Goal: Information Seeking & Learning: Learn about a topic

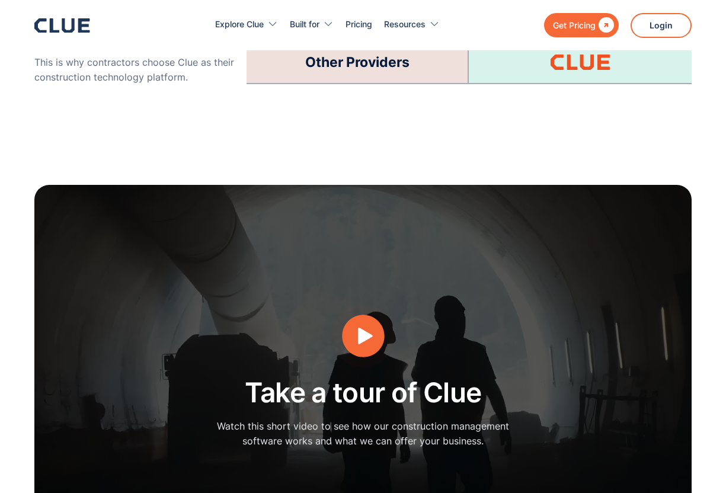
scroll to position [2972, 0]
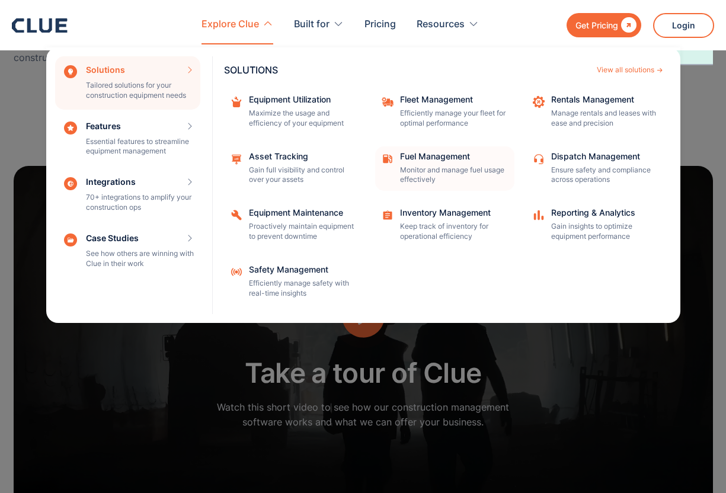
click at [446, 158] on div "Fuel Management" at bounding box center [453, 156] width 107 height 8
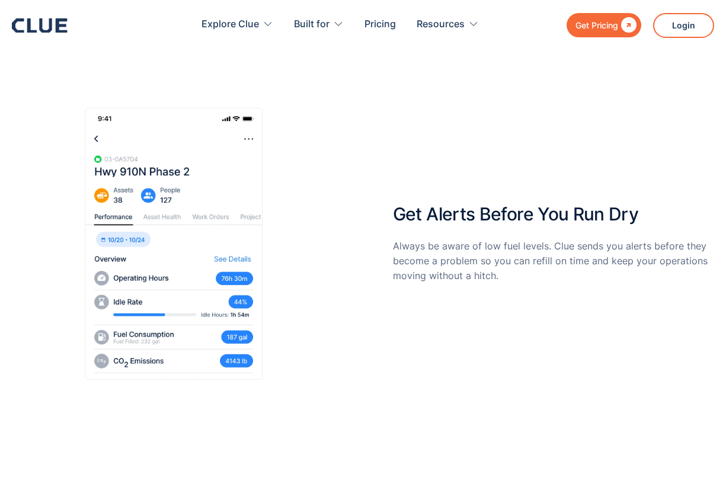
scroll to position [2790, 0]
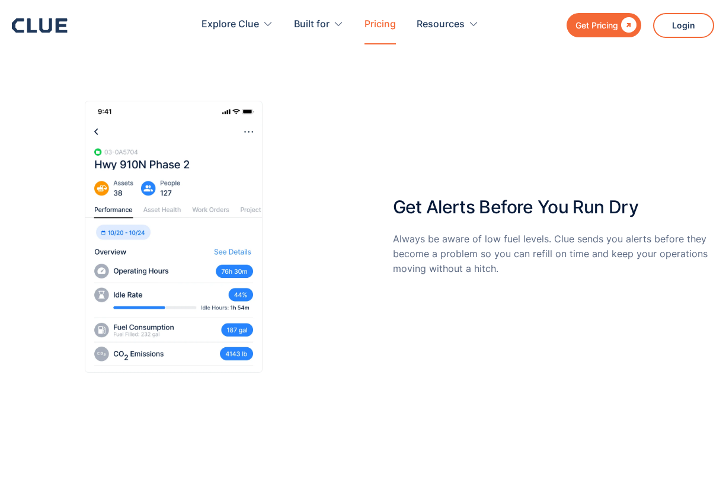
click at [382, 28] on link "Pricing" at bounding box center [380, 24] width 31 height 37
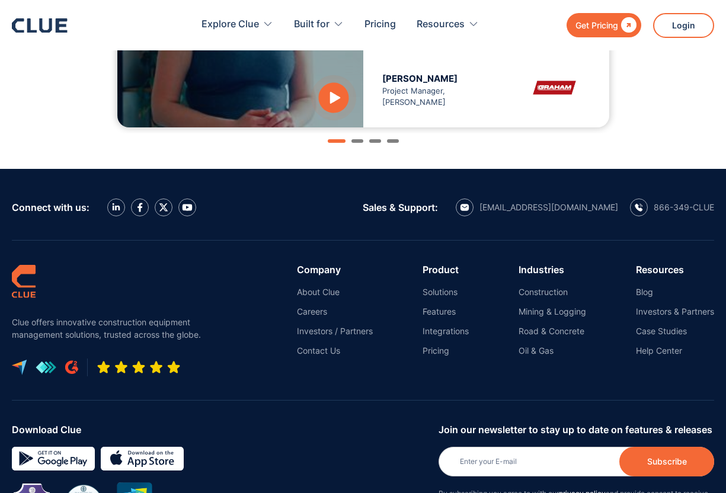
scroll to position [1390, 0]
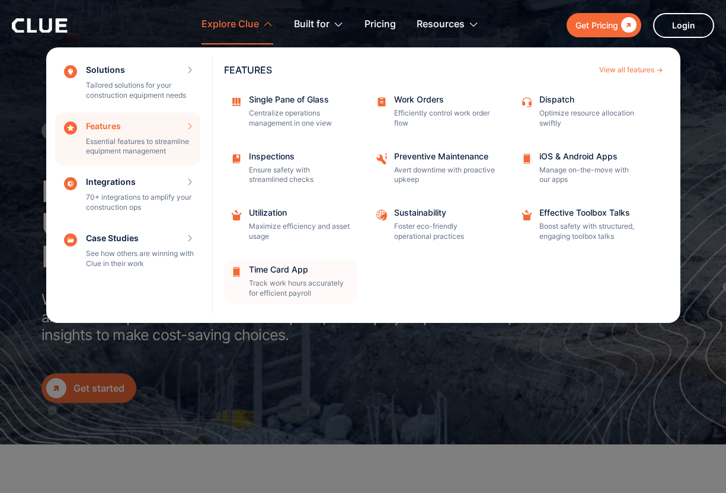
click at [288, 270] on div "Time Card App" at bounding box center [299, 270] width 101 height 8
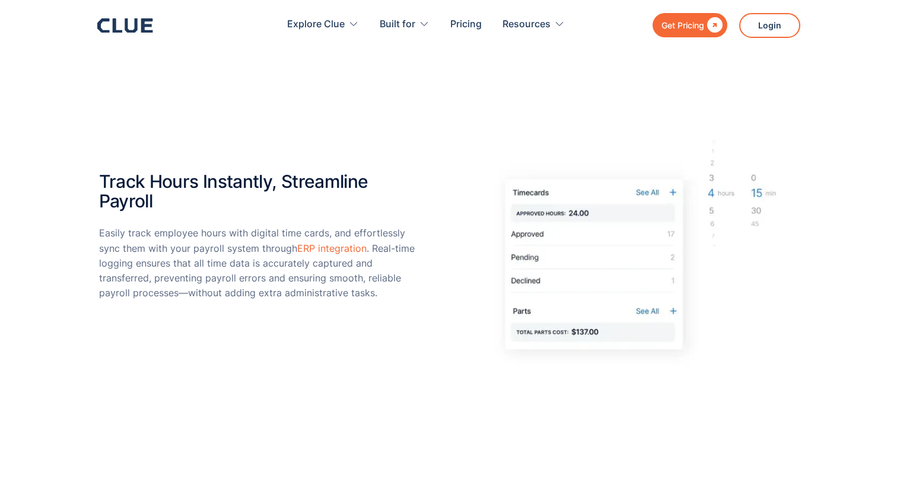
scroll to position [800, 0]
